Goal: Task Accomplishment & Management: Complete application form

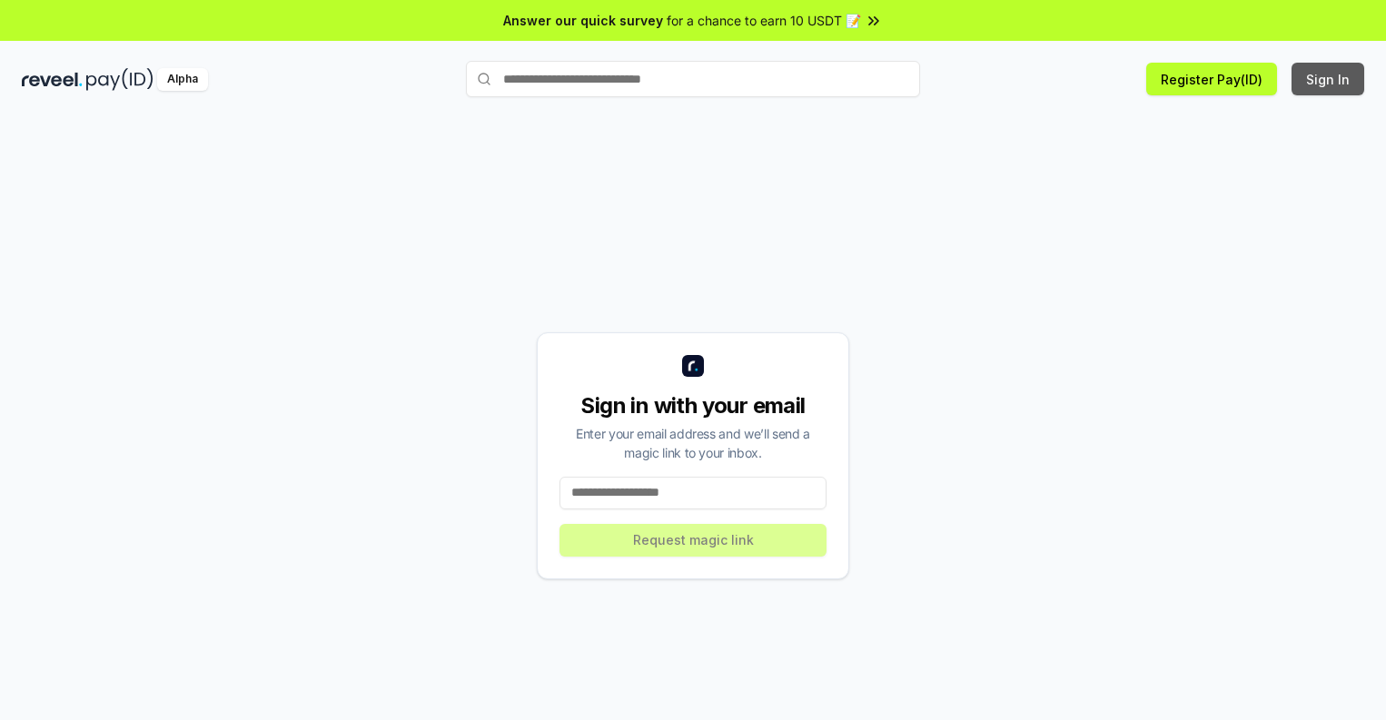
click at [1329, 79] on button "Sign In" at bounding box center [1328, 79] width 73 height 33
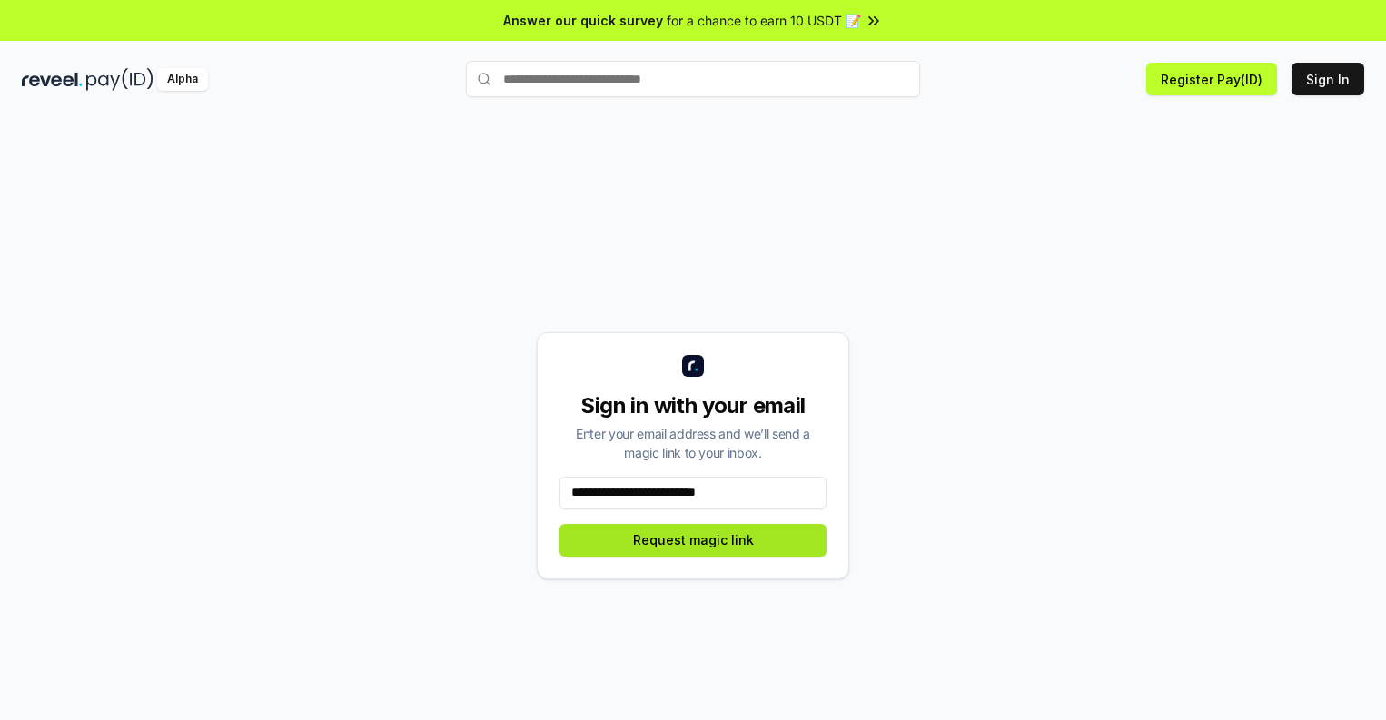
type input "**********"
click at [693, 540] on button "Request magic link" at bounding box center [693, 540] width 267 height 33
